Goal: Obtain resource: Download file/media

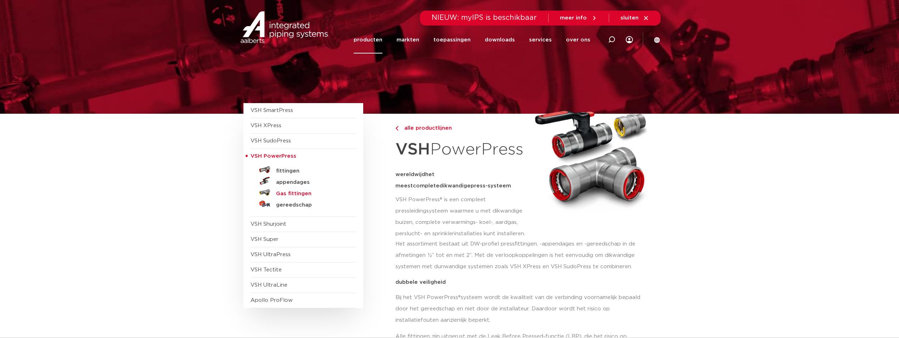
click at [281, 195] on h5 "Gas fittingen" at bounding box center [311, 194] width 70 height 6
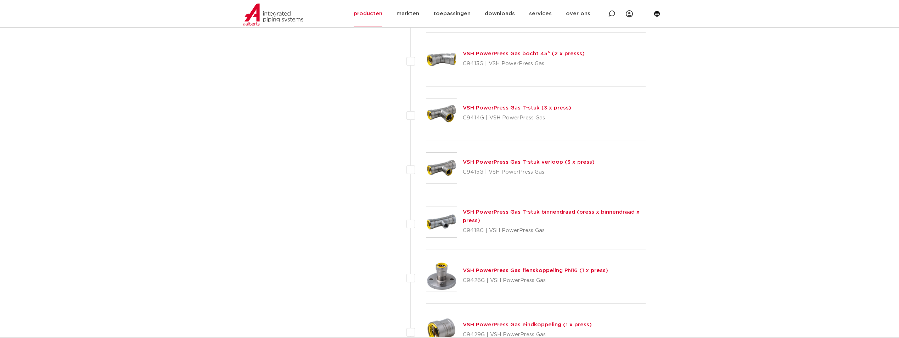
scroll to position [567, 0]
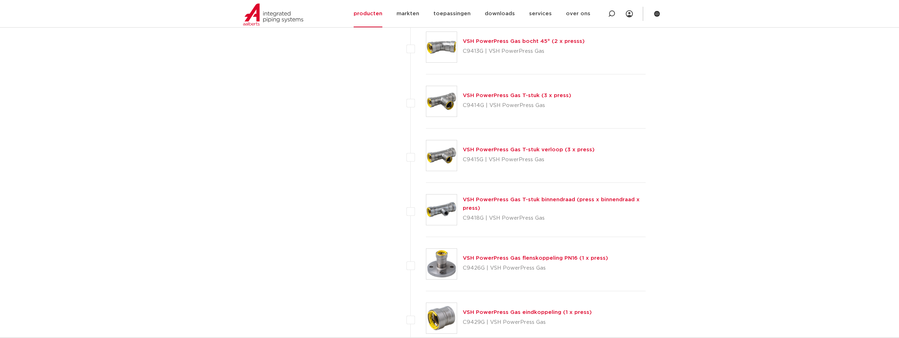
click at [530, 200] on link "VSH PowerPress Gas T-stuk binnendraad (press x binnendraad x press)" at bounding box center [551, 204] width 177 height 14
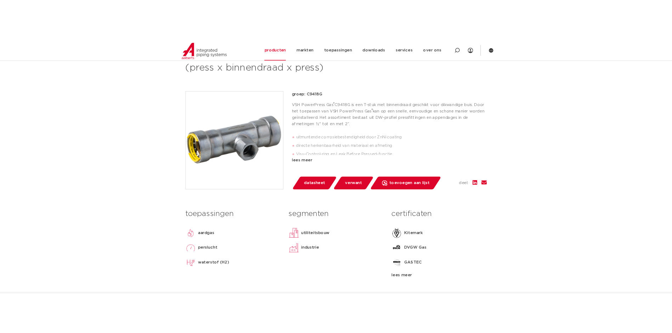
scroll to position [142, 0]
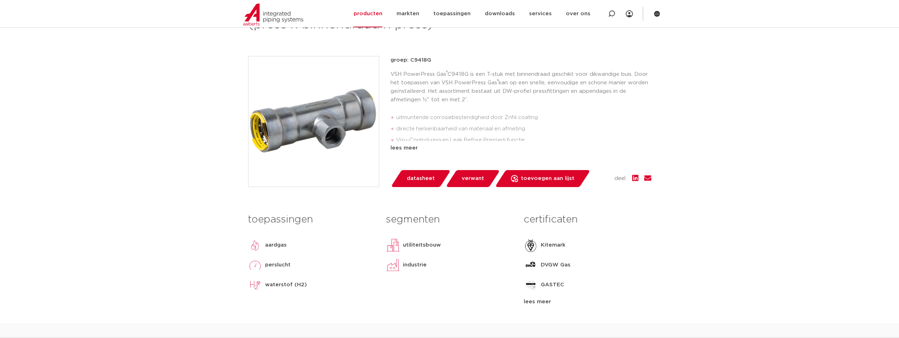
click at [424, 177] on span "datasheet" at bounding box center [421, 178] width 28 height 11
